Goal: Task Accomplishment & Management: Manage account settings

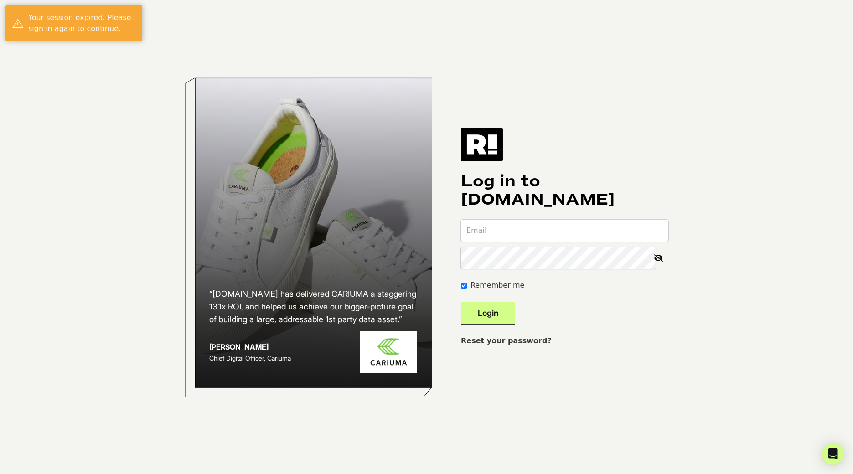
click at [706, 130] on body "“[DOMAIN_NAME] has delivered CARIUMA a staggering 13.1x ROI, and helped us achi…" at bounding box center [426, 237] width 853 height 474
click at [546, 227] on input "email" at bounding box center [565, 231] width 208 height 22
type input "alicia@spearmintlove.com"
click at [511, 317] on button "Login" at bounding box center [488, 313] width 54 height 23
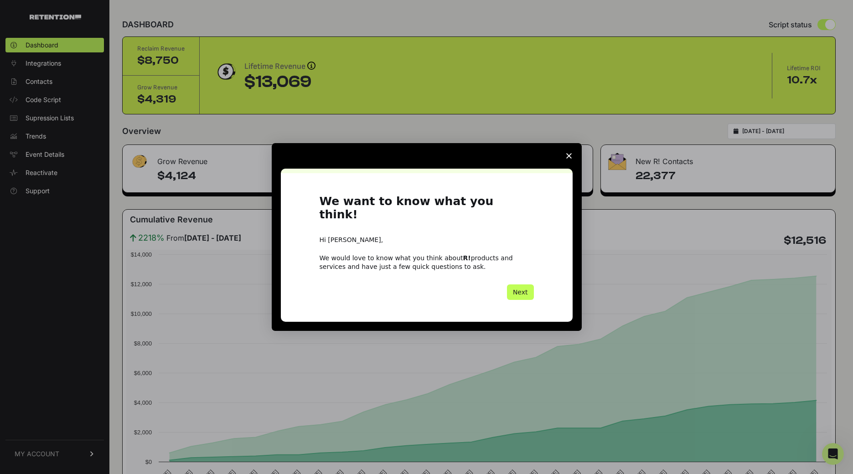
click at [512, 285] on button "Next" at bounding box center [520, 293] width 27 height 16
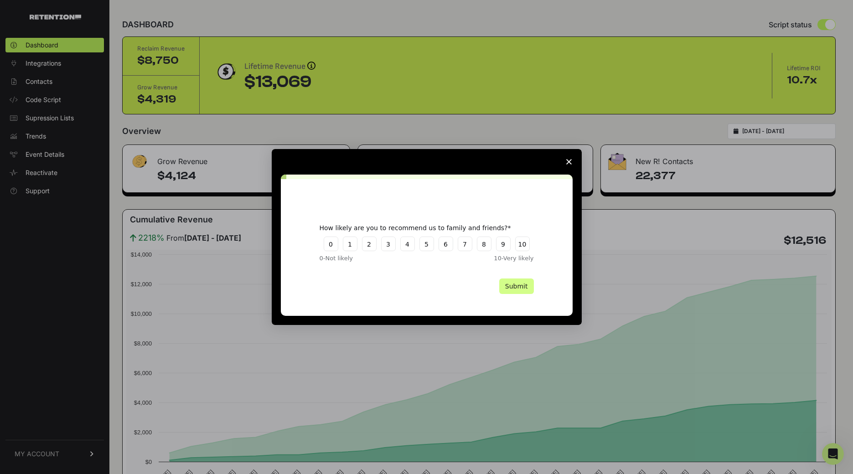
click at [518, 289] on button "Submit" at bounding box center [516, 287] width 35 height 16
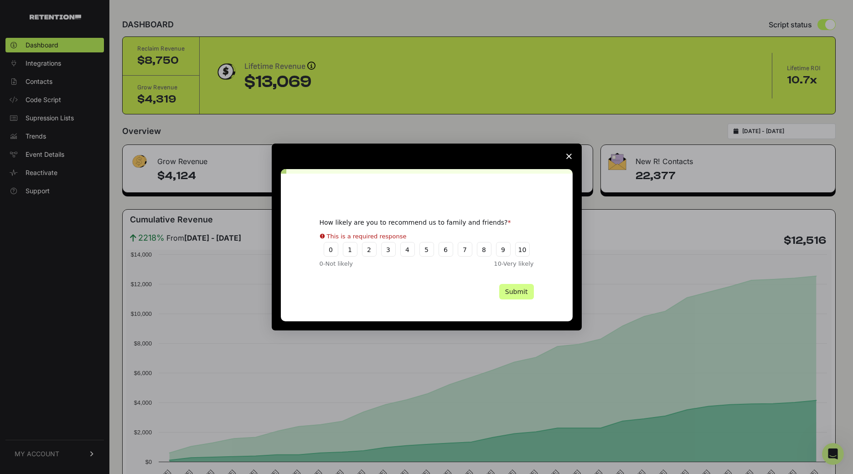
click at [570, 156] on icon "Close survey" at bounding box center [569, 156] width 5 height 5
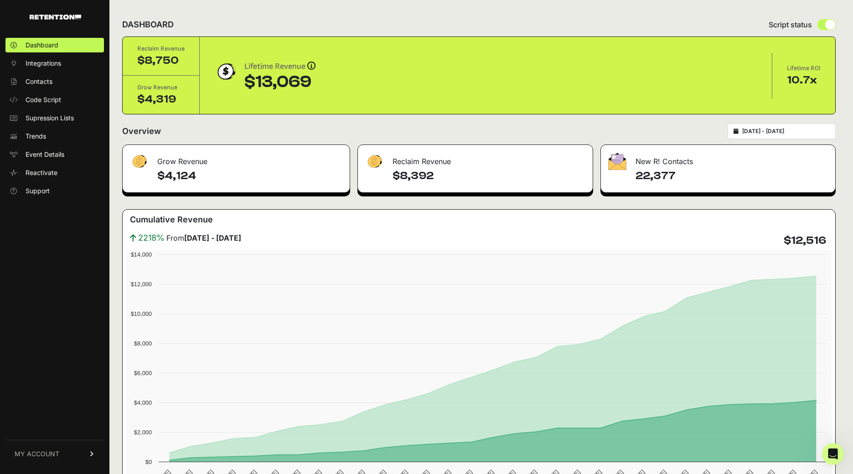
click at [308, 212] on div "Cumulative Revenue 2218% From [DATE] - [DATE] $12,516 Created with Highcharts 1…" at bounding box center [479, 365] width 714 height 312
click at [430, 176] on h4 "$8,392" at bounding box center [489, 176] width 193 height 15
click at [243, 158] on div "Grow Revenue" at bounding box center [236, 158] width 227 height 27
click at [48, 461] on link "MY ACCOUNT" at bounding box center [54, 454] width 99 height 28
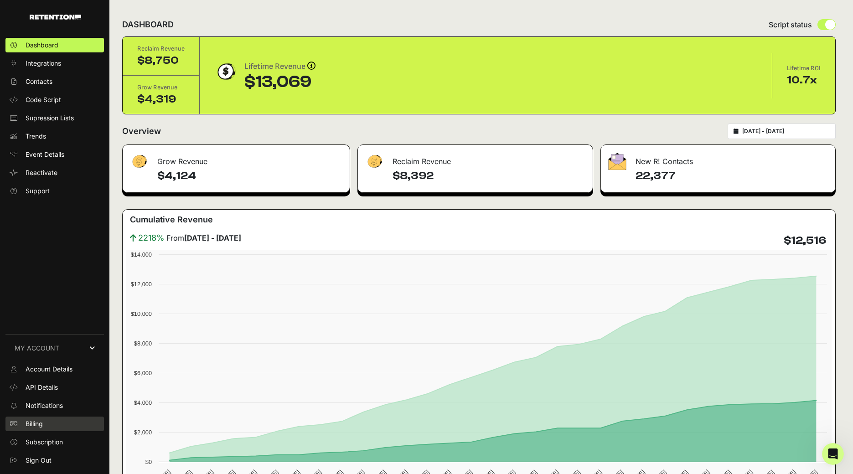
click at [62, 417] on link "Billing" at bounding box center [54, 424] width 99 height 15
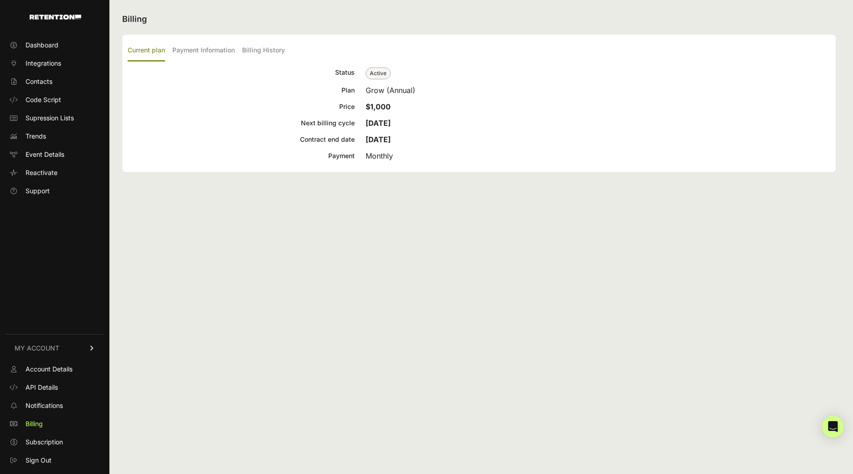
click at [273, 211] on div "Billing Current plan Payment Information Billing History Status Active Plan Gro…" at bounding box center [478, 237] width 739 height 474
drag, startPoint x: 362, startPoint y: 107, endPoint x: 442, endPoint y: 107, distance: 80.3
click at [442, 107] on div "Price $1,000" at bounding box center [479, 106] width 703 height 11
click at [239, 48] on ul "Current plan Payment Information Billing History" at bounding box center [479, 50] width 703 height 21
click at [253, 48] on label "Billing History" at bounding box center [263, 50] width 43 height 21
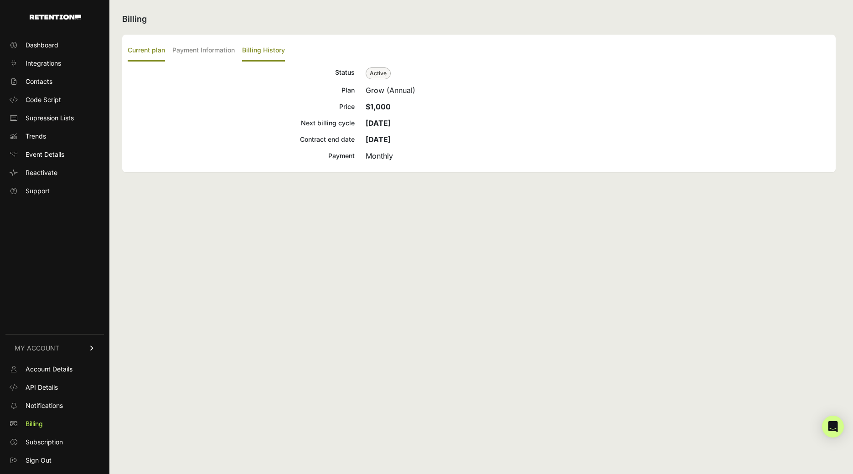
click at [0, 0] on input "Billing History" at bounding box center [0, 0] width 0 height 0
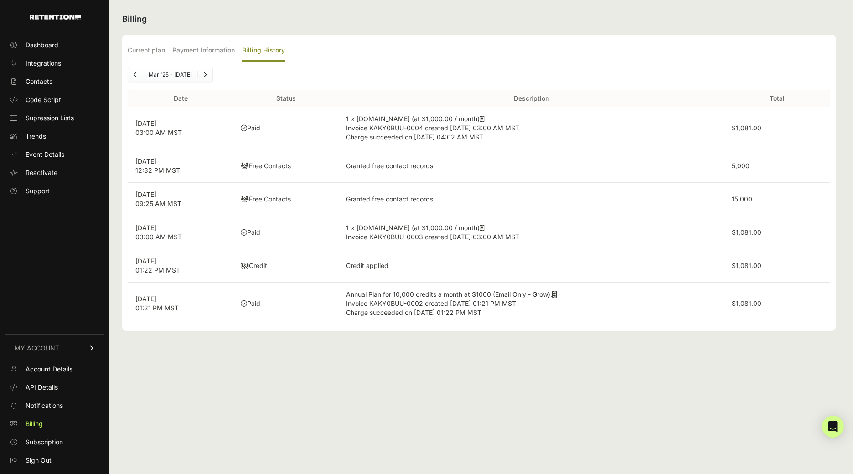
click at [472, 70] on div "Mar '25 - Sep '25" at bounding box center [479, 75] width 703 height 16
